Goal: Task Accomplishment & Management: Manage account settings

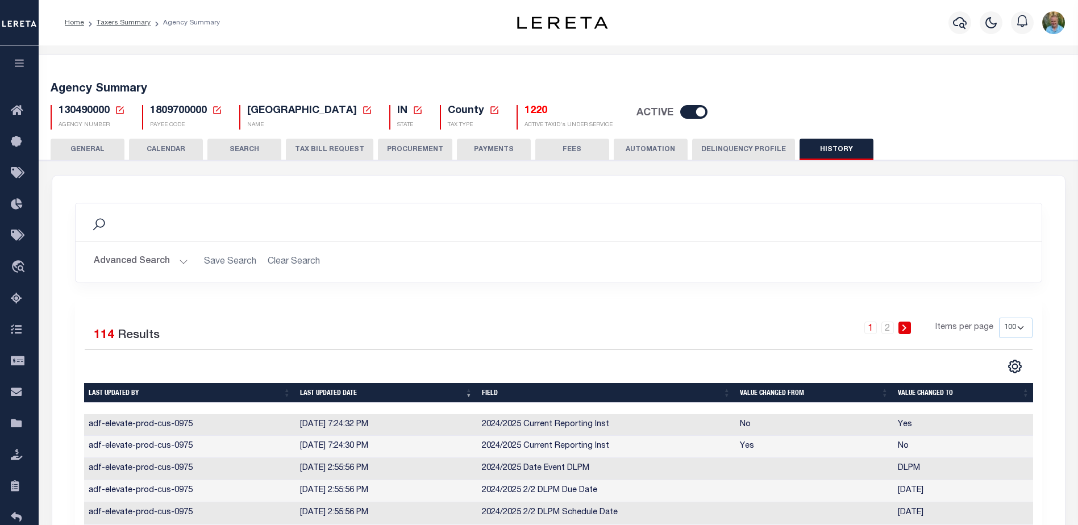
select select "100"
click at [111, 24] on link "Taxers Summary" at bounding box center [124, 22] width 54 height 7
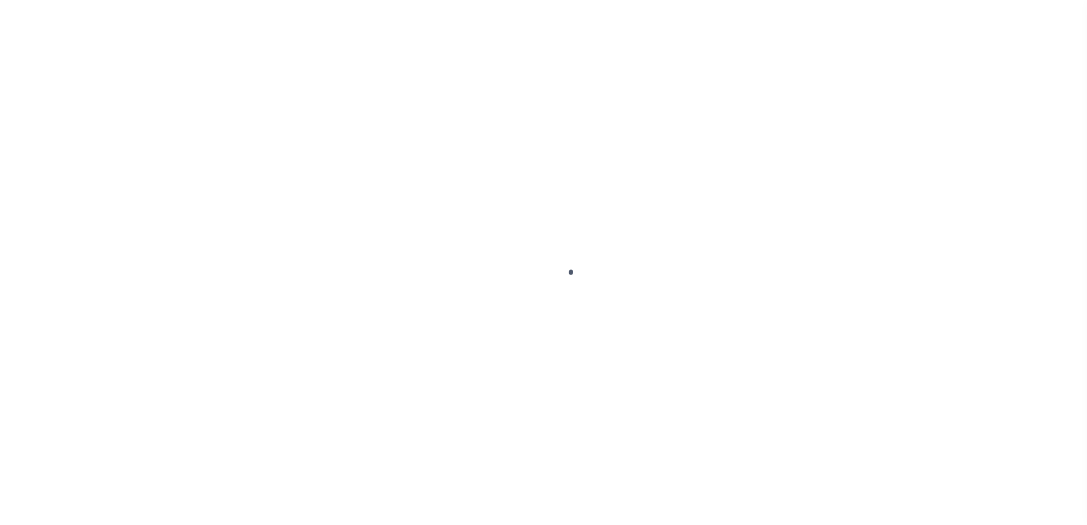
select select
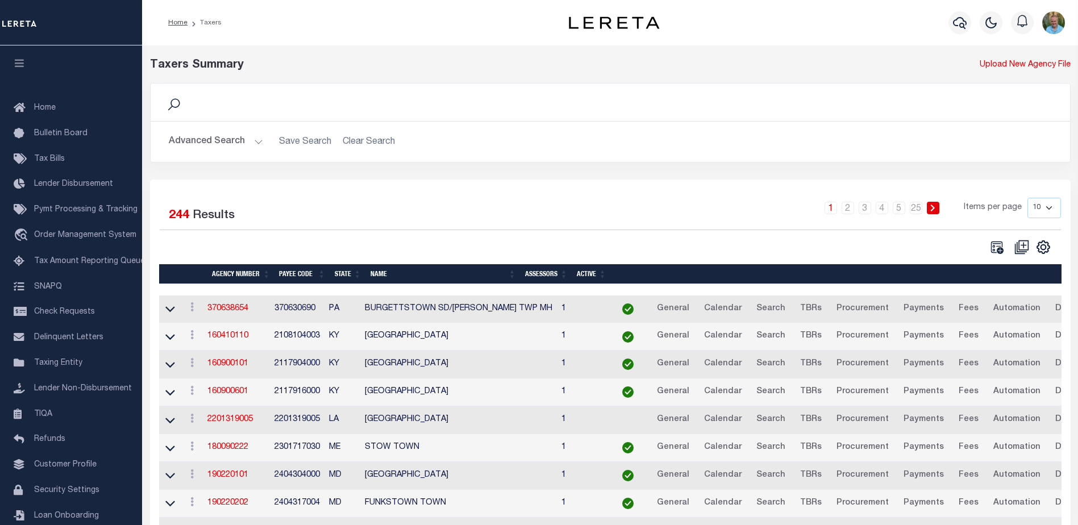
click at [205, 145] on button "Advanced Search" at bounding box center [216, 142] width 94 height 22
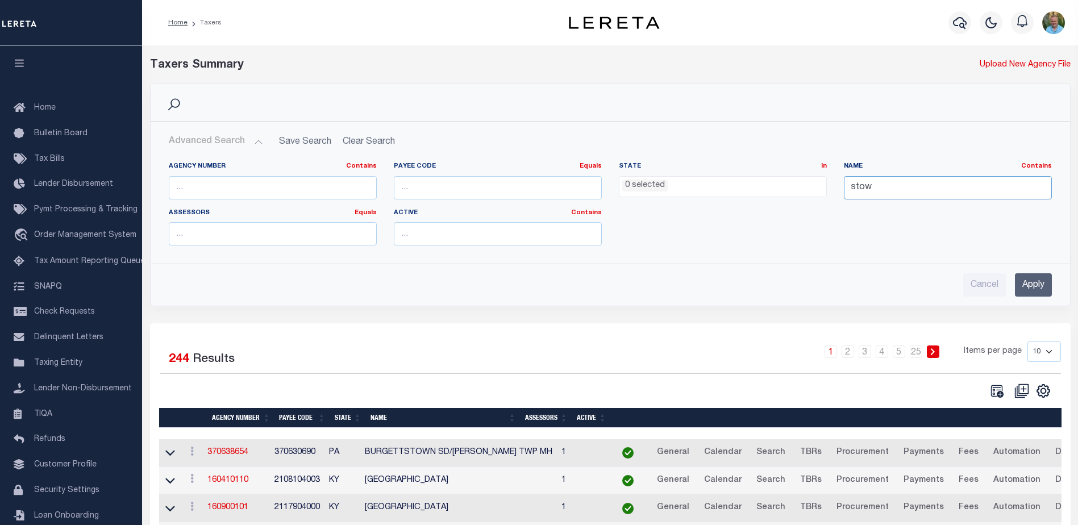
drag, startPoint x: 873, startPoint y: 187, endPoint x: 836, endPoint y: 186, distance: 36.9
click at [837, 186] on div "Name Contains Contains Is stow" at bounding box center [948, 185] width 225 height 47
click at [304, 192] on input "text" at bounding box center [273, 187] width 208 height 23
paste input "101528801"
type input "101528801"
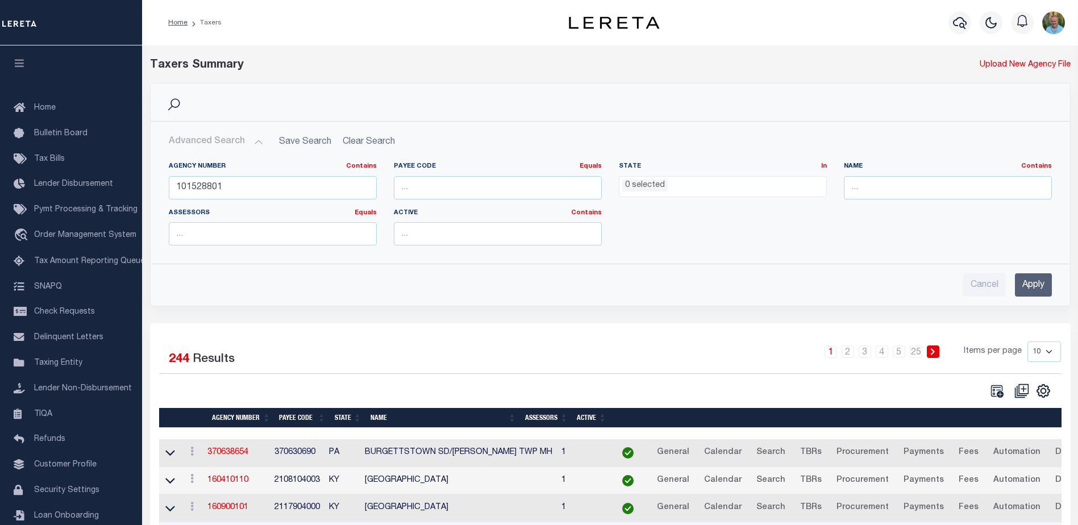
click at [1033, 281] on input "Apply" at bounding box center [1033, 284] width 37 height 23
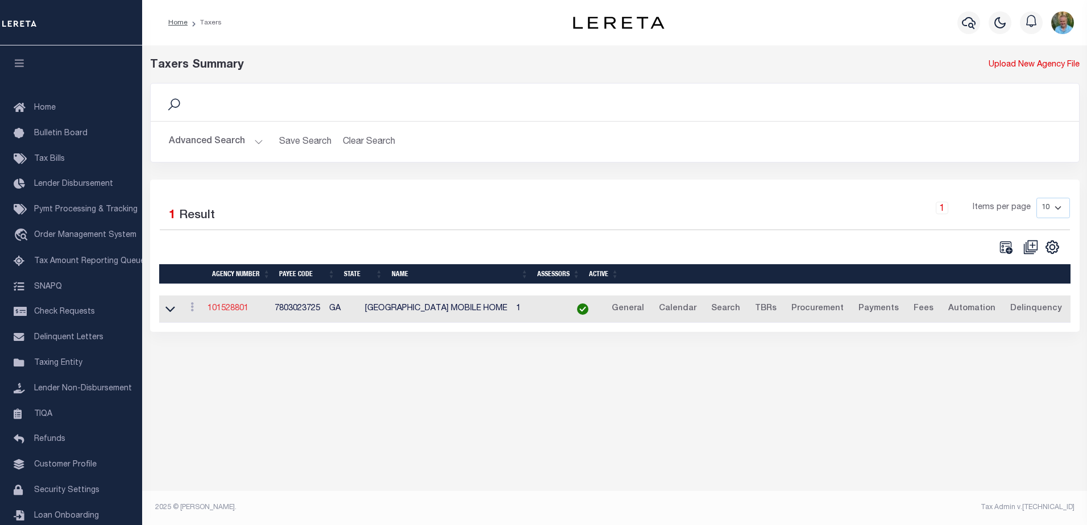
click at [232, 309] on link "101528801" at bounding box center [227, 309] width 41 height 8
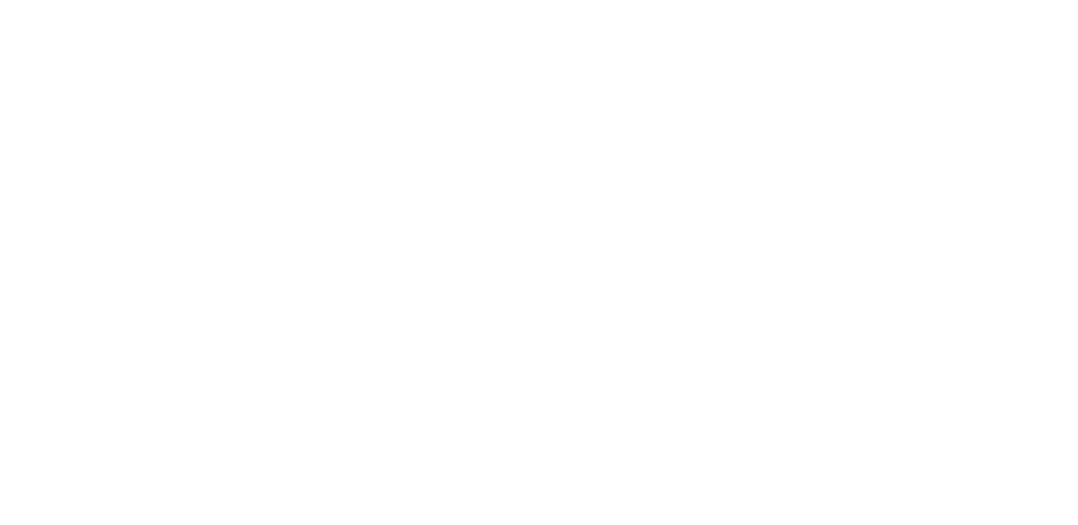
select select
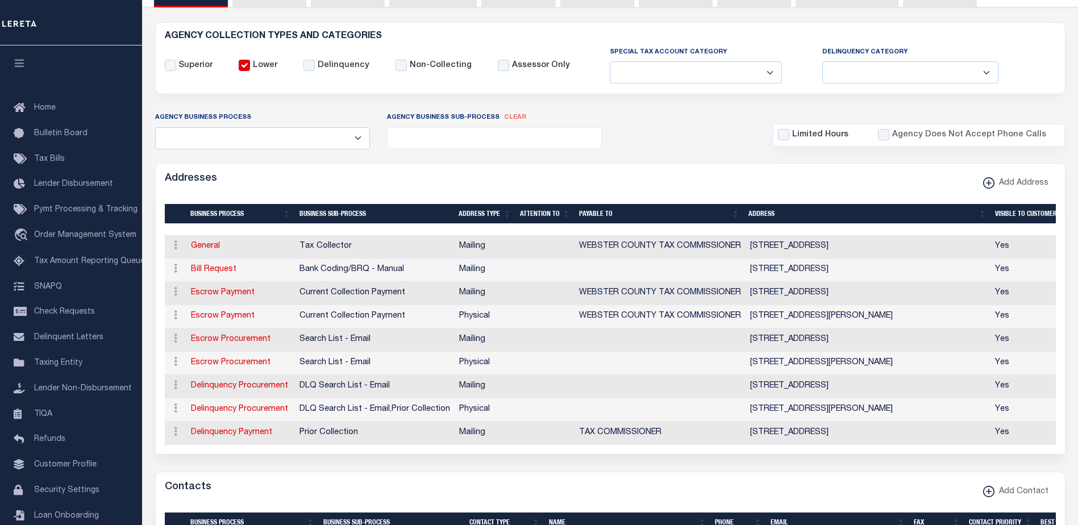
scroll to position [171, 0]
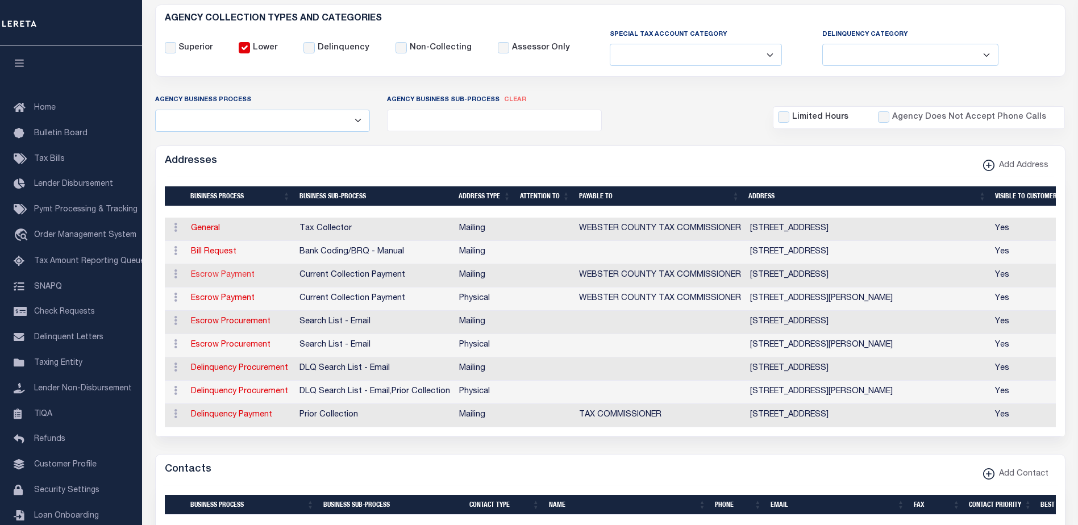
click at [220, 279] on link "Escrow Payment" at bounding box center [223, 275] width 64 height 8
select select "1"
checkbox input "false"
select select
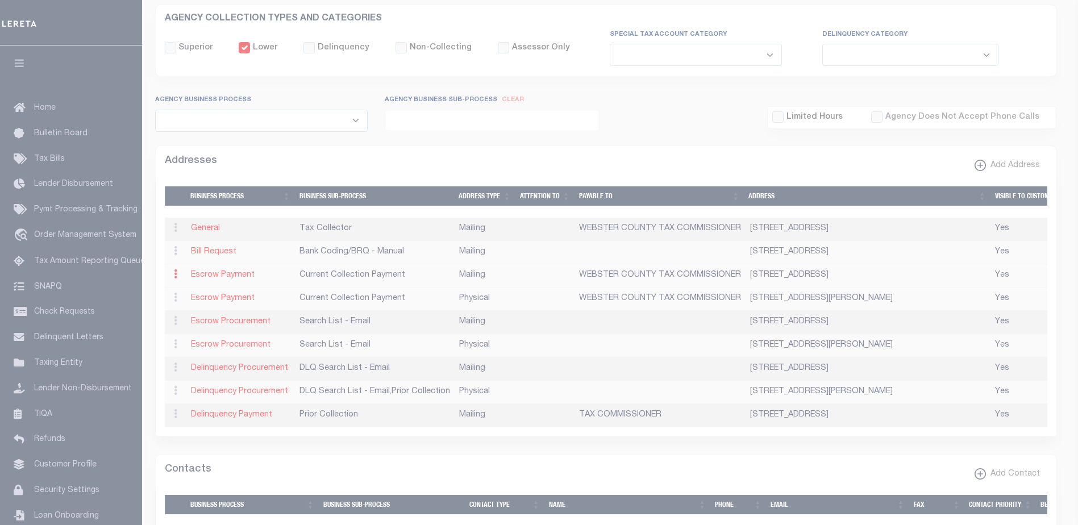
type input "PO BOX 73"
type input "PRESTON"
select select "GA"
type input "31824"
checkbox input "true"
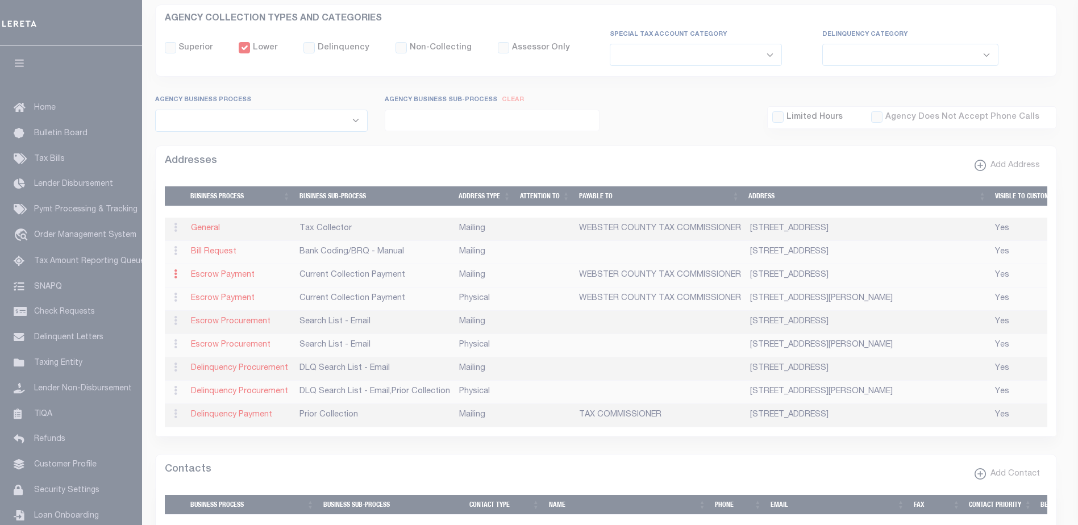
type input "WEBSTER COUNTY TAX COMMISSIONER"
select select "3"
select select "11"
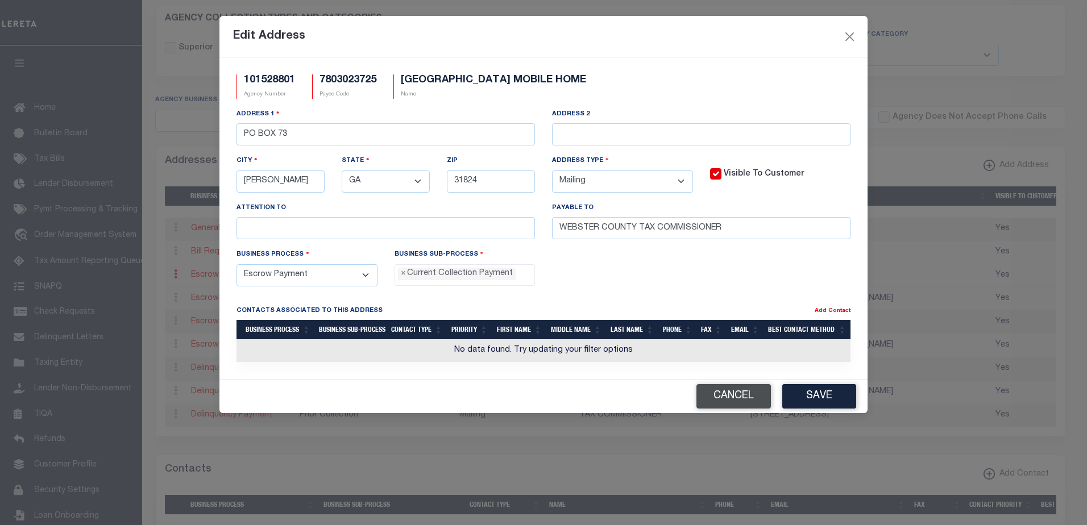
click at [740, 401] on button "Cancel" at bounding box center [733, 396] width 74 height 24
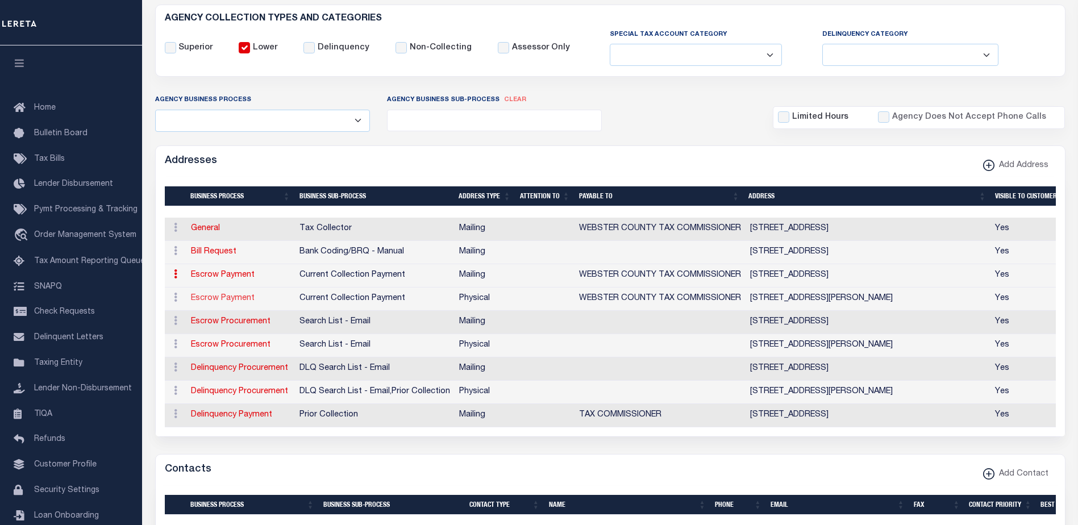
click at [236, 300] on link "Escrow Payment" at bounding box center [223, 298] width 64 height 8
select select
select select "1"
checkbox input "false"
select select
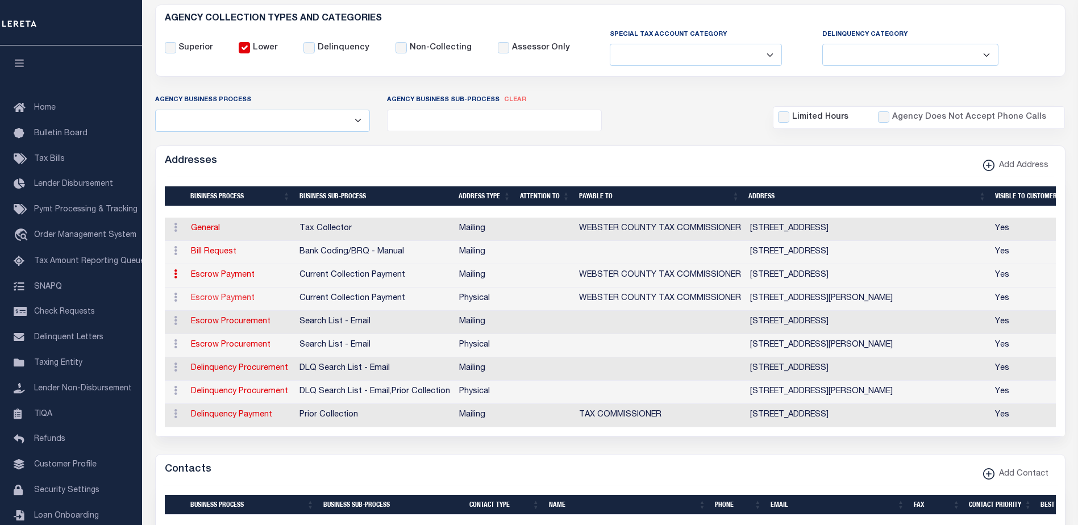
select select
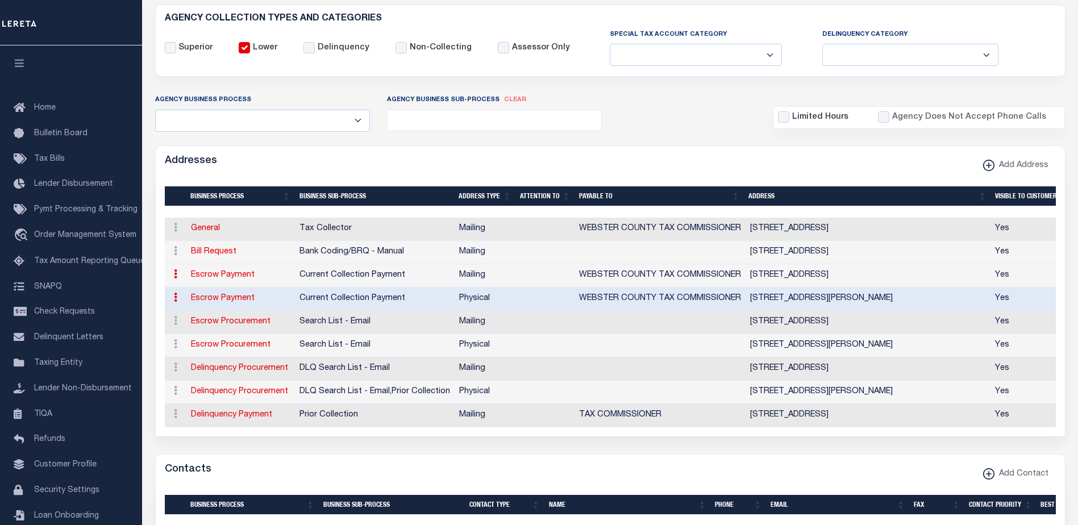
type input "6330 HAMILTON STREET"
type input "ROOM 103"
type input "PRESTON"
select select "GA"
type input "31824"
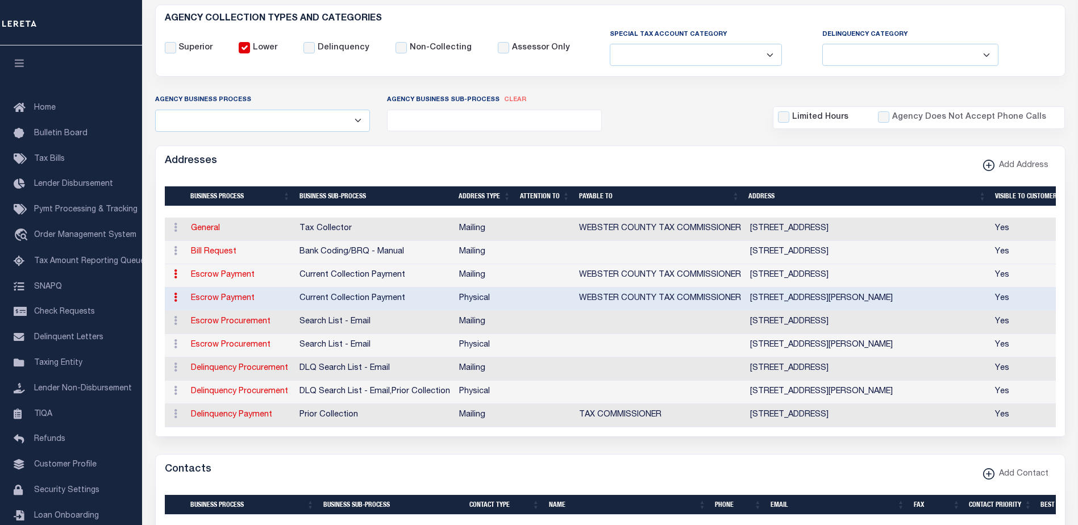
select select "2"
checkbox input "true"
type input "WEBSTER COUNTY TAX COMMISSIONER"
select select "3"
select select "11"
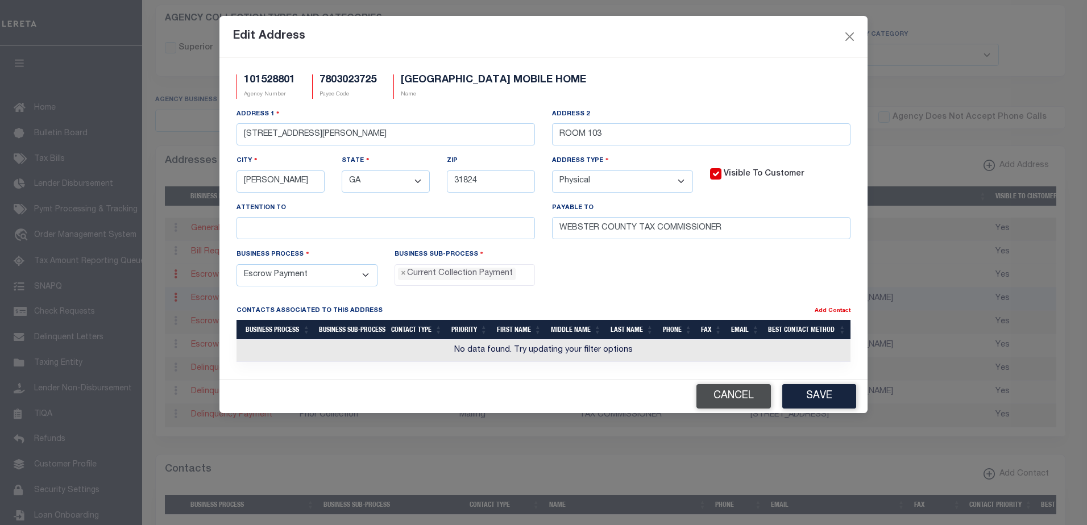
click at [747, 398] on button "Cancel" at bounding box center [733, 396] width 74 height 24
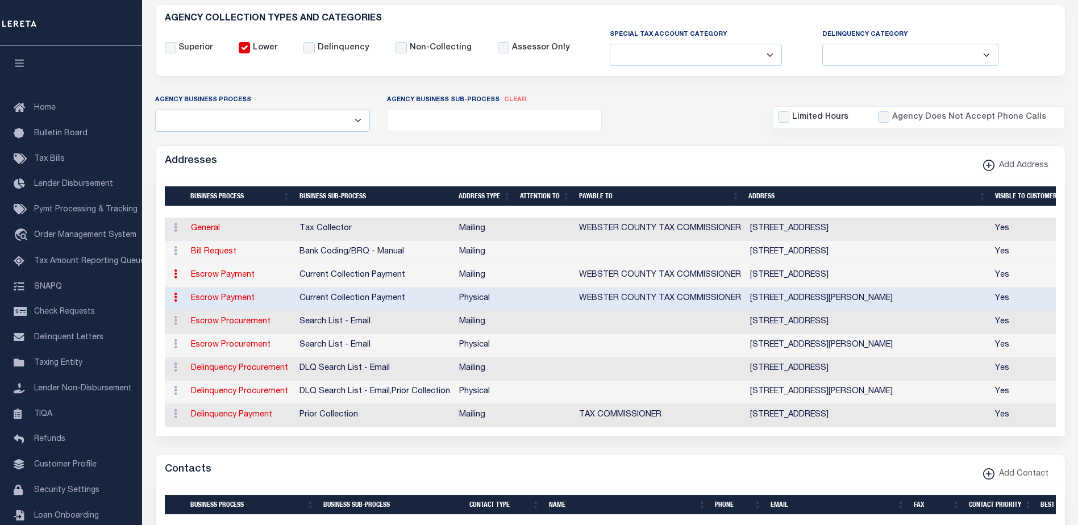
click at [234, 275] on link "Escrow Payment" at bounding box center [223, 275] width 64 height 8
select select
select select "1"
checkbox input "false"
select select
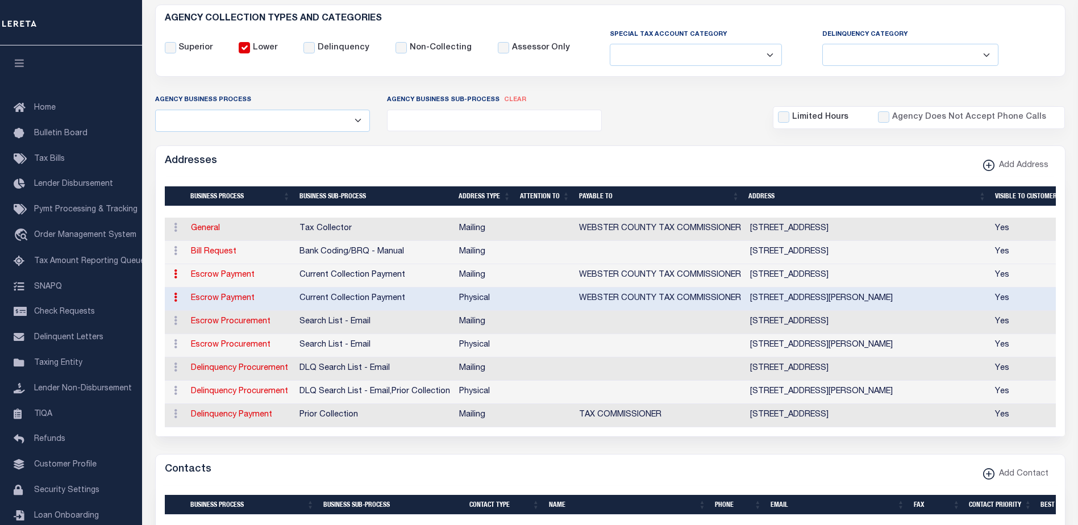
select select
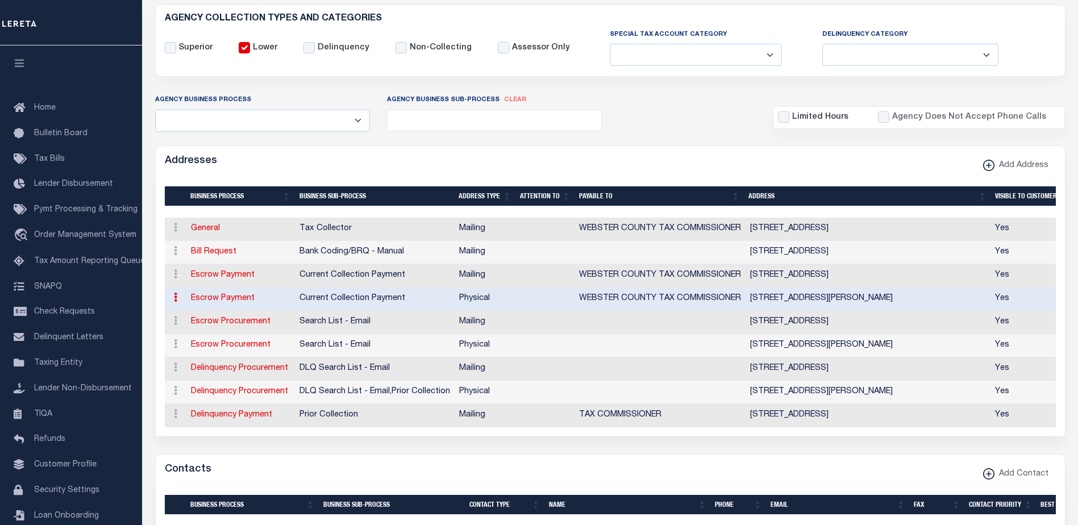
type input "PO BOX 73"
type input "PRESTON"
select select "GA"
type input "31824"
checkbox input "true"
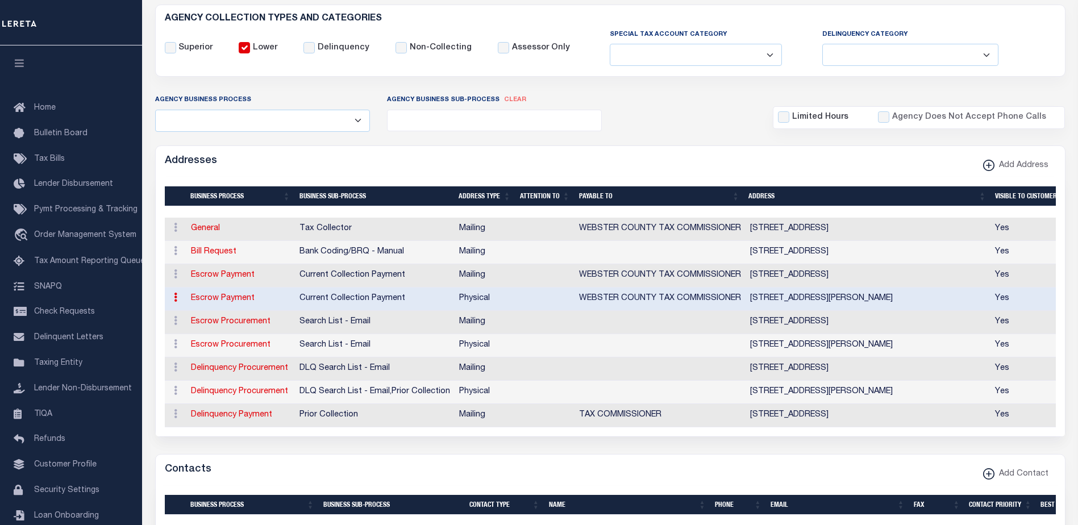
type input "WEBSTER COUNTY TAX COMMISSIONER"
select select "3"
select select "11"
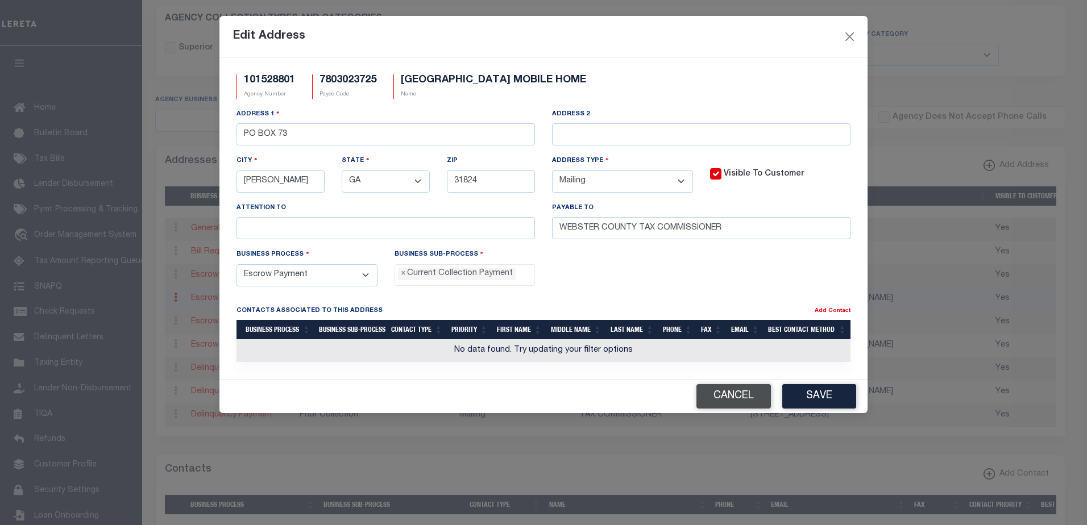
click at [718, 397] on button "Cancel" at bounding box center [733, 396] width 74 height 24
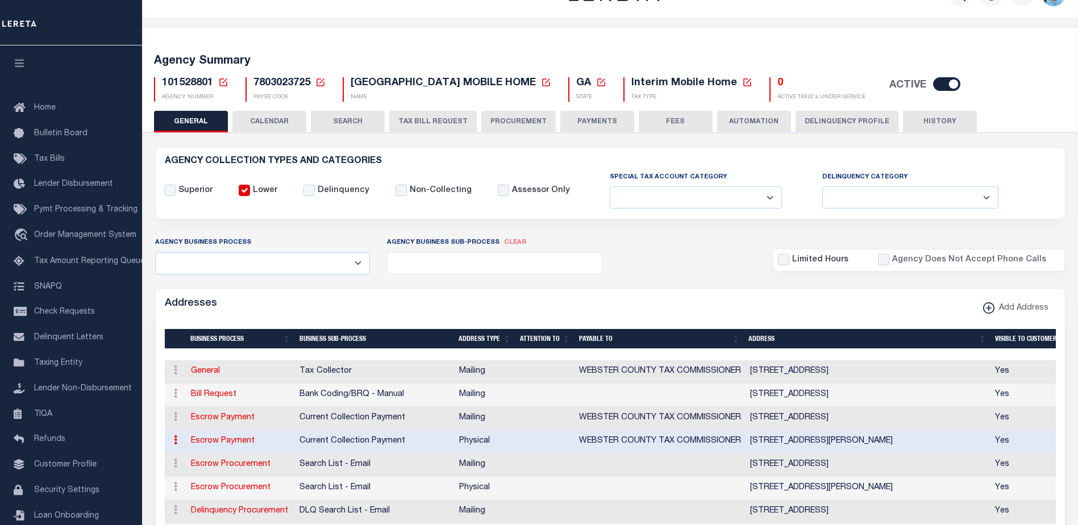
scroll to position [0, 0]
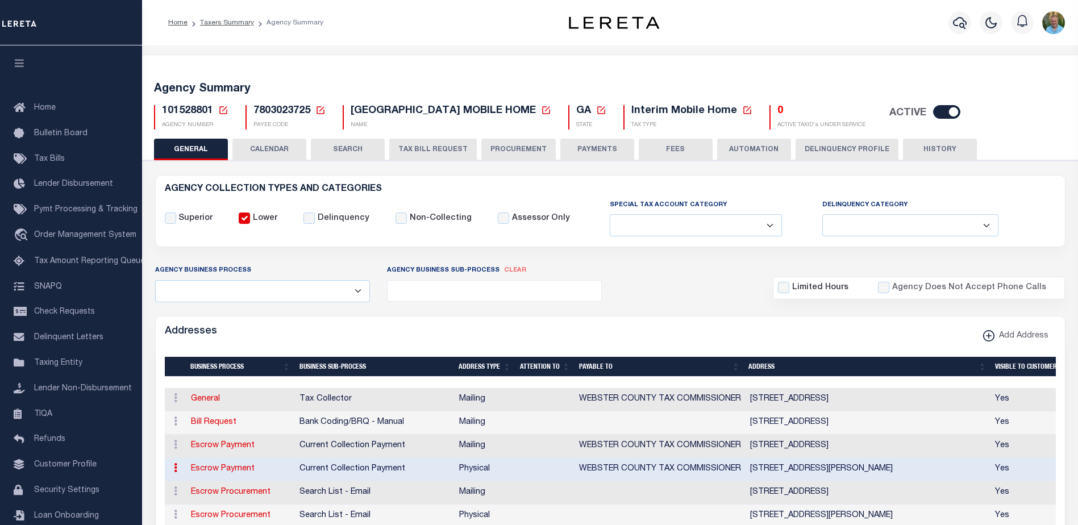
click at [223, 111] on icon at bounding box center [223, 110] width 8 height 8
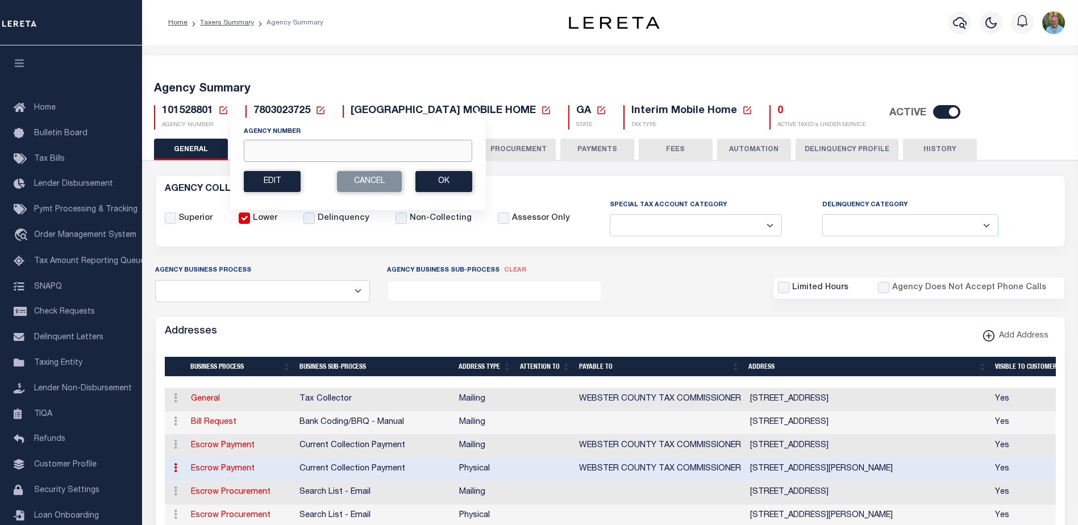
click at [325, 155] on input "Agency Number" at bounding box center [358, 151] width 228 height 22
paste input "420840000"
type input "420840000"
click at [444, 183] on button "Ok" at bounding box center [443, 181] width 57 height 21
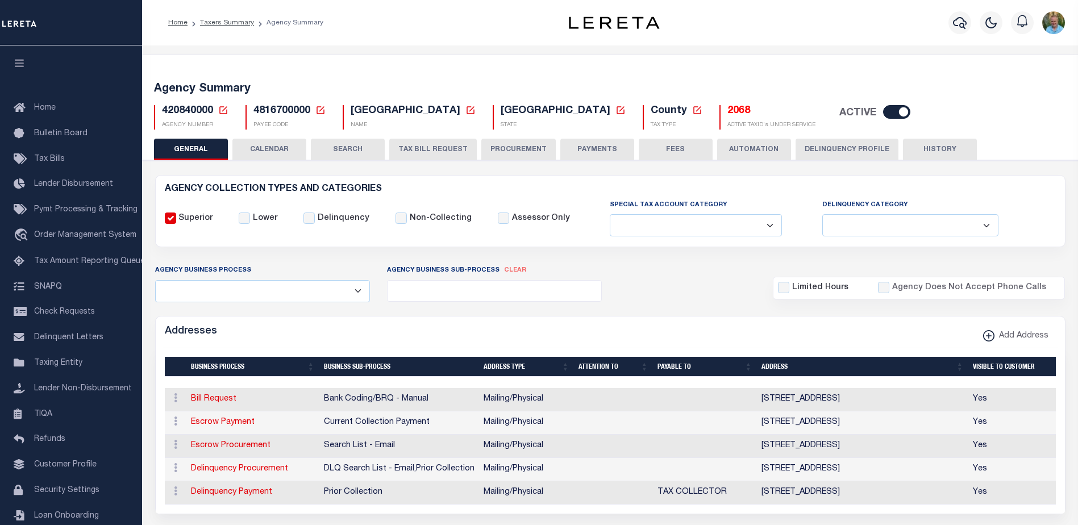
select select
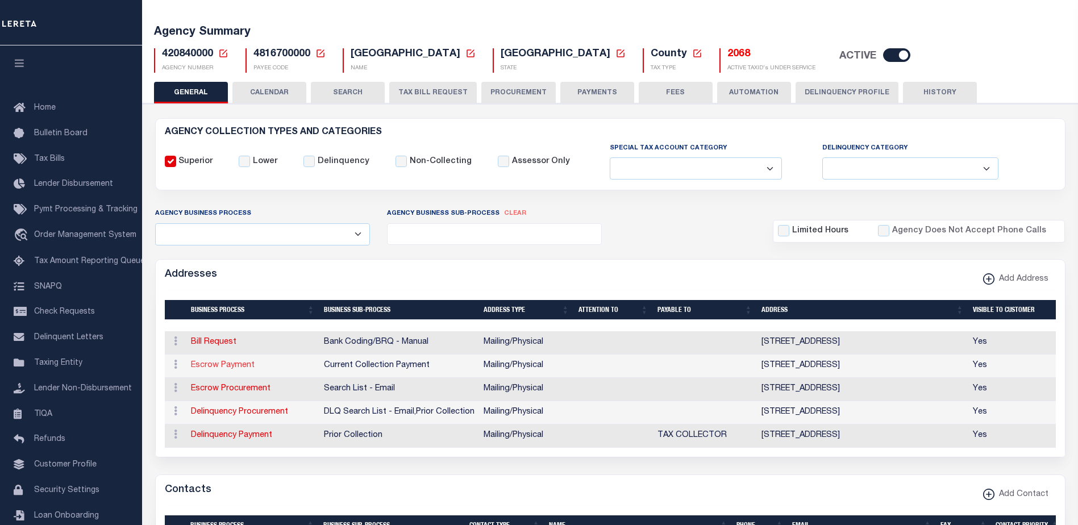
click at [230, 364] on link "Escrow Payment" at bounding box center [223, 365] width 64 height 8
select select "1"
checkbox input "false"
select select
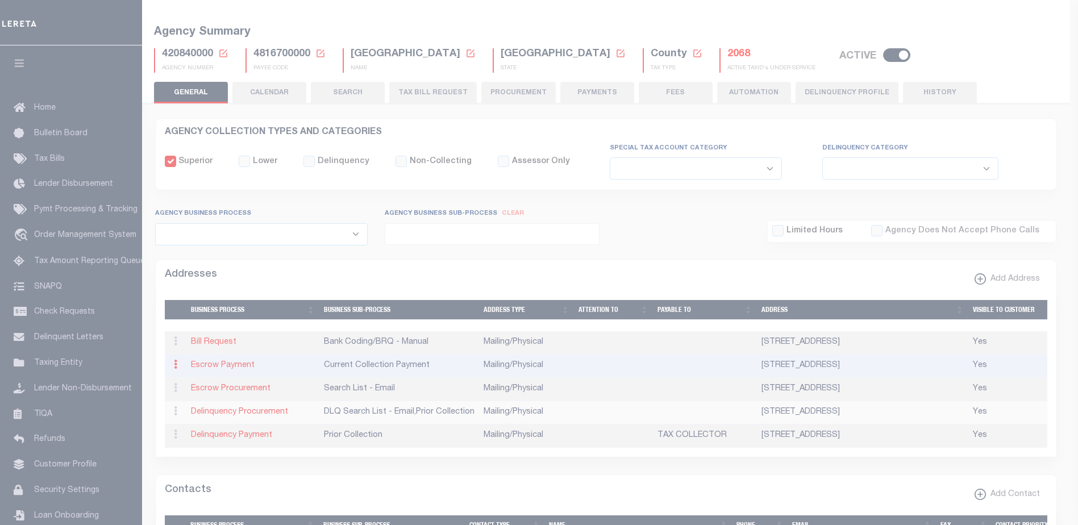
type input "722 21ST ST"
type input "GALVESTON"
select select "[GEOGRAPHIC_DATA]"
type input "77550"
select select "5"
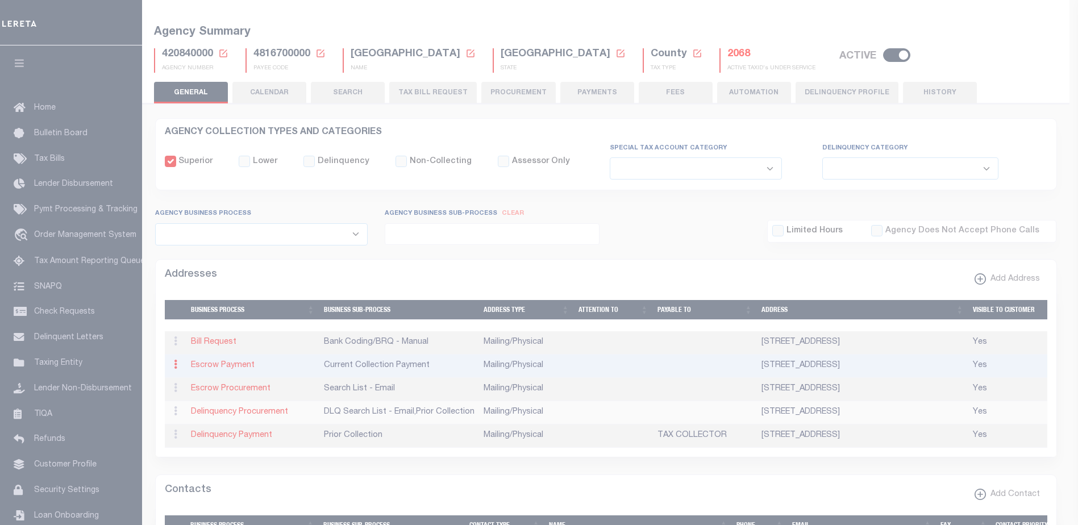
checkbox input "true"
select select "3"
select select "11"
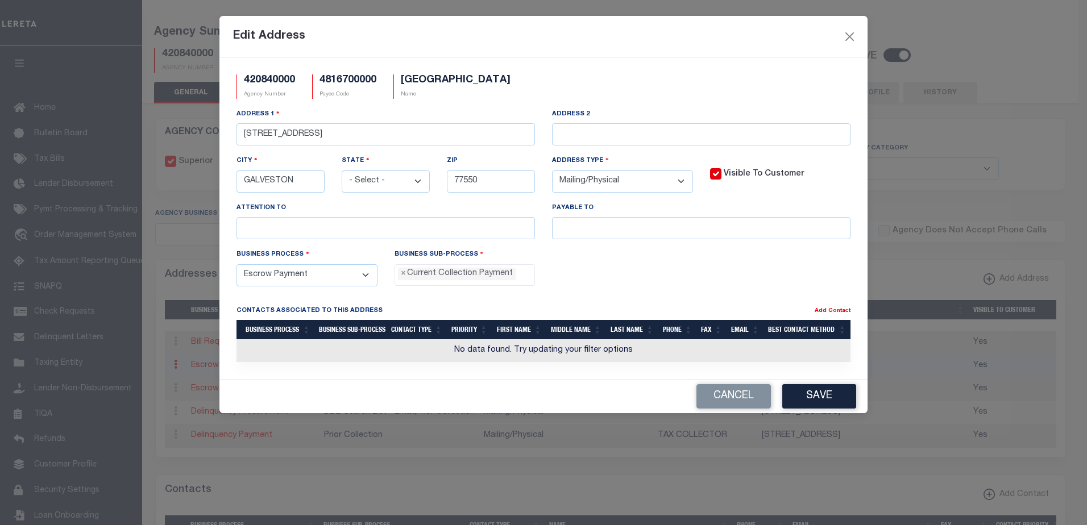
click at [350, 81] on h5 "4816700000" at bounding box center [347, 80] width 57 height 13
copy h5 "4816700000"
click at [731, 399] on button "Cancel" at bounding box center [733, 396] width 74 height 24
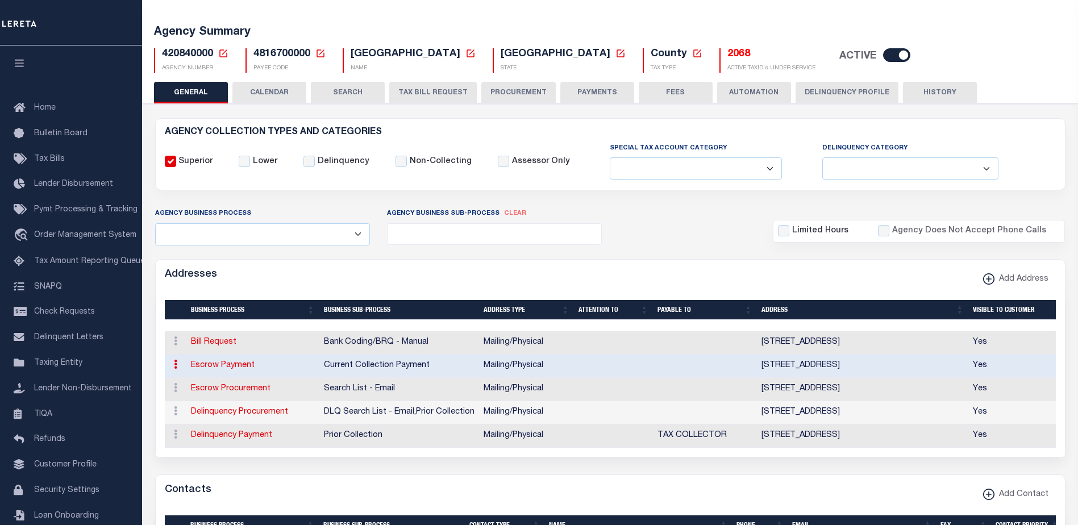
drag, startPoint x: 223, startPoint y: 51, endPoint x: 231, endPoint y: 52, distance: 8.0
click at [223, 51] on icon at bounding box center [223, 53] width 10 height 10
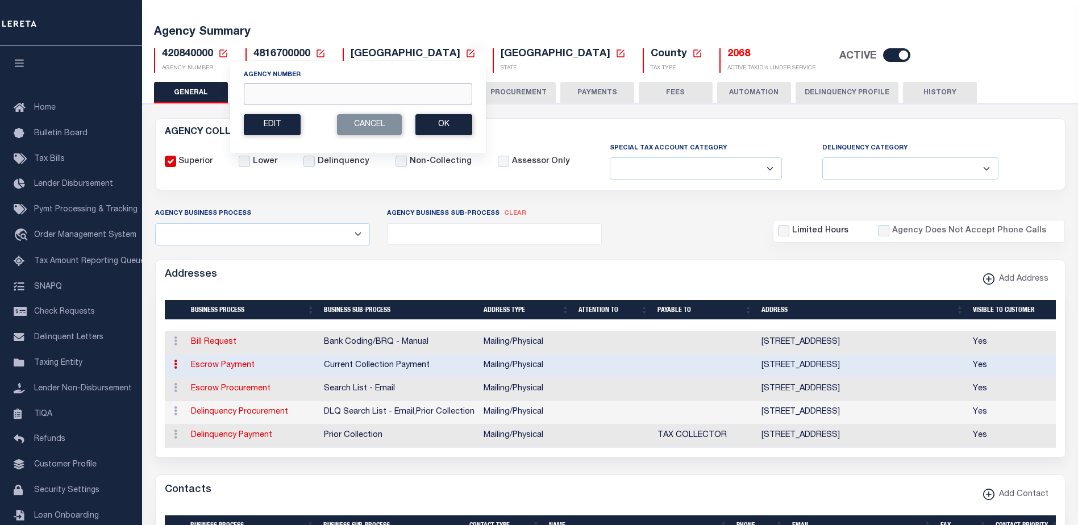
click at [375, 99] on input "Agency Number" at bounding box center [358, 94] width 228 height 22
paste input "101528801"
type input "101528801"
click at [454, 126] on button "Ok" at bounding box center [443, 124] width 57 height 21
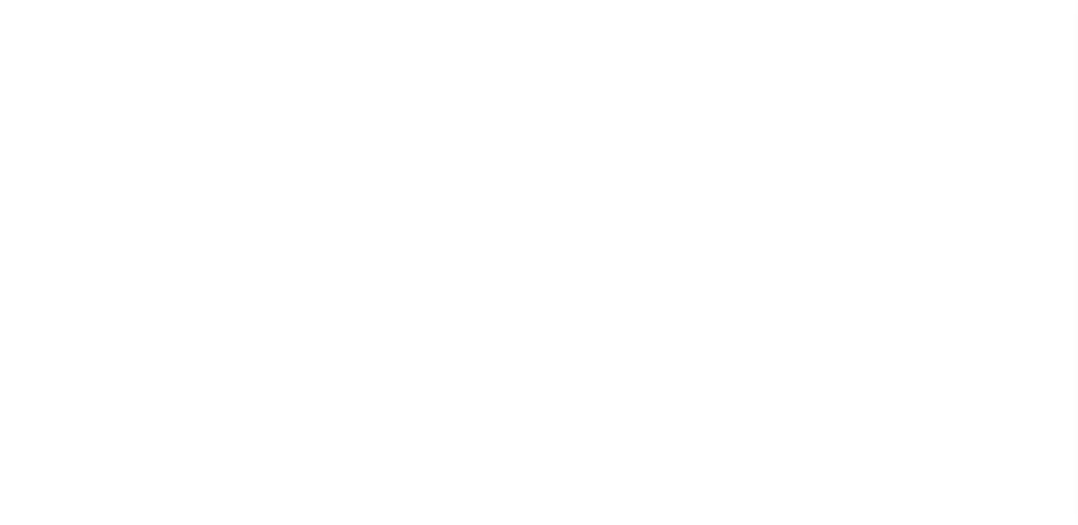
select select
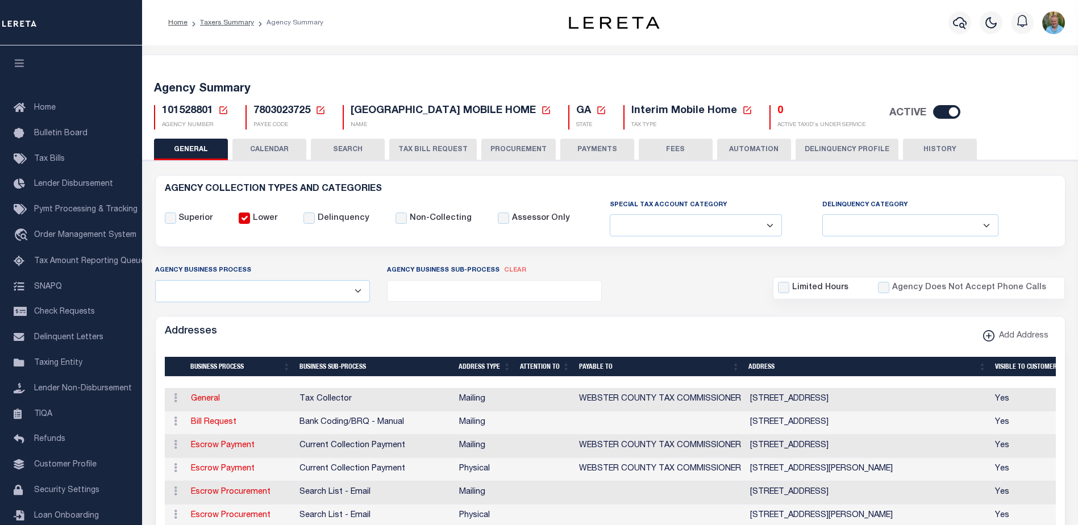
click at [278, 107] on span "7803023725" at bounding box center [281, 111] width 57 height 10
copy span "7803023725"
